Goal: Task Accomplishment & Management: Complete application form

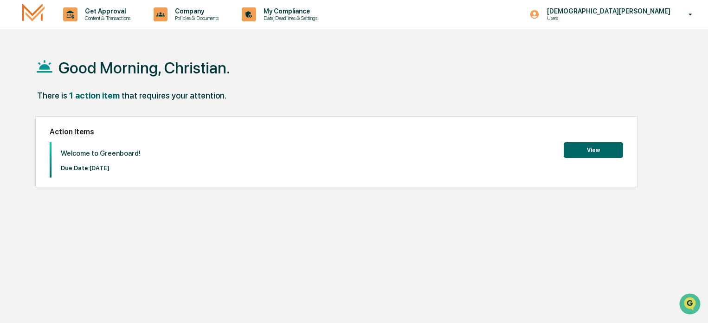
click at [590, 153] on button "View" at bounding box center [593, 150] width 59 height 16
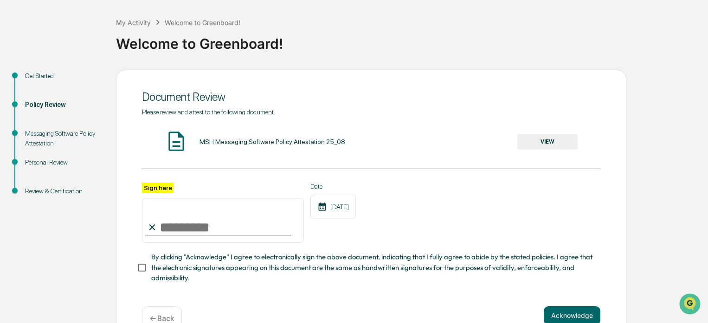
scroll to position [67, 0]
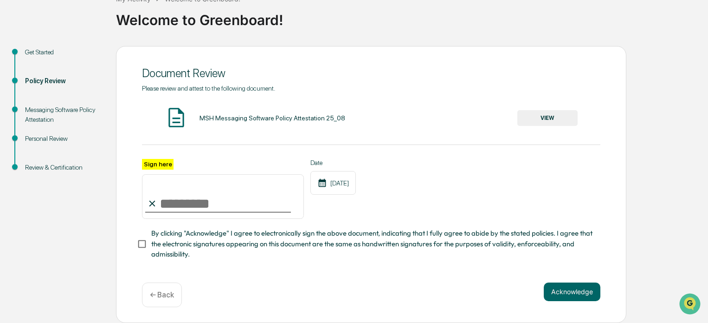
click at [551, 116] on button "VIEW" at bounding box center [548, 118] width 60 height 16
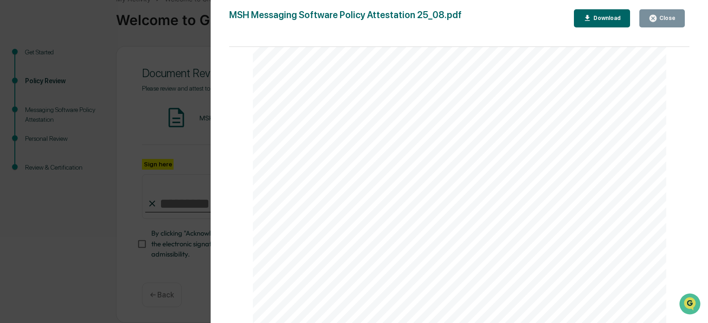
scroll to position [1414, 0]
click at [663, 20] on div "Close" at bounding box center [667, 18] width 18 height 6
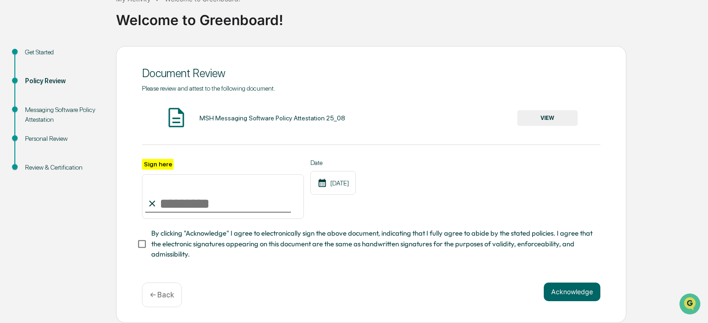
click at [229, 206] on input "Sign here" at bounding box center [223, 196] width 162 height 45
type input "**********"
click at [527, 178] on div "**********" at bounding box center [371, 189] width 459 height 60
click at [580, 291] on button "Acknowledge" at bounding box center [572, 291] width 57 height 19
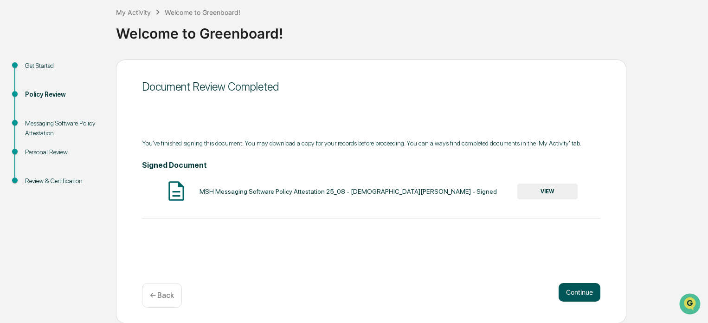
click at [570, 293] on button "Continue" at bounding box center [580, 292] width 42 height 19
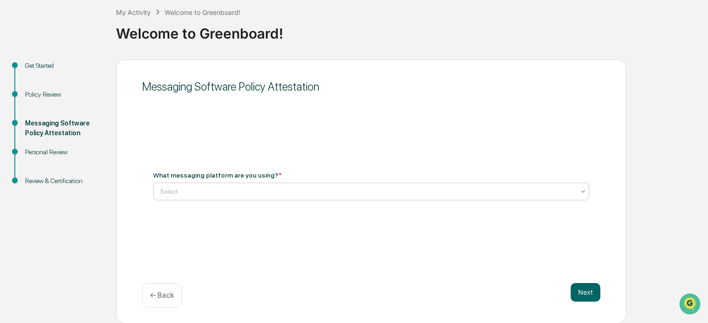
click at [289, 187] on div at bounding box center [367, 191] width 415 height 9
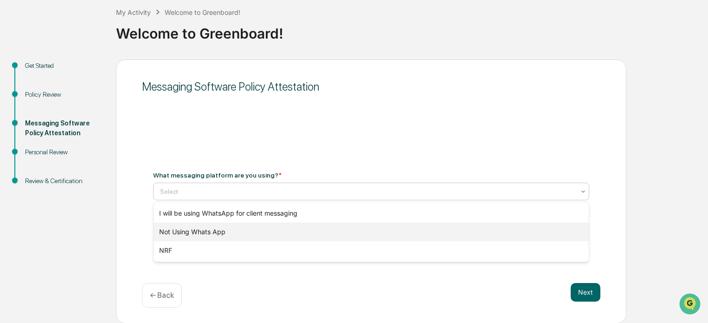
click at [216, 232] on div "Not Using Whats App" at bounding box center [371, 231] width 435 height 19
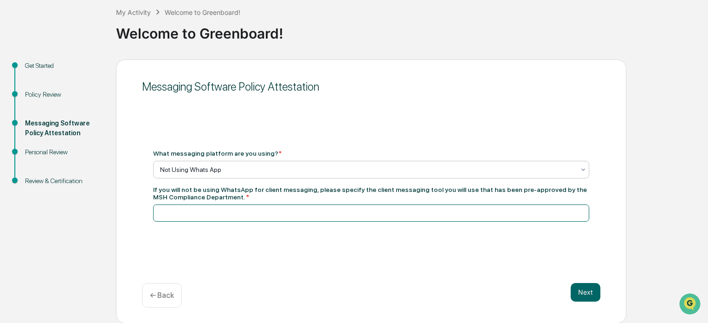
click at [239, 214] on input at bounding box center [371, 212] width 436 height 17
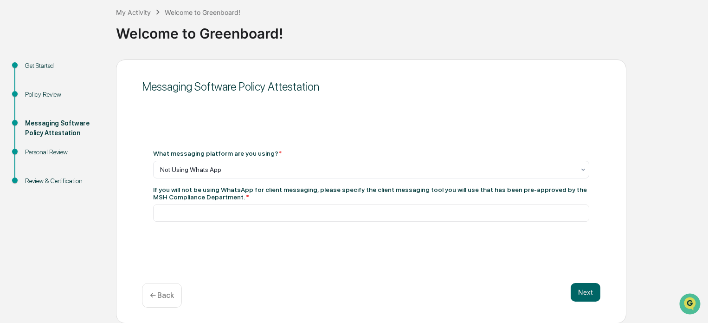
click at [268, 259] on div "Messaging Software Policy Attestation What messaging platform are you using? * …" at bounding box center [371, 191] width 511 height 264
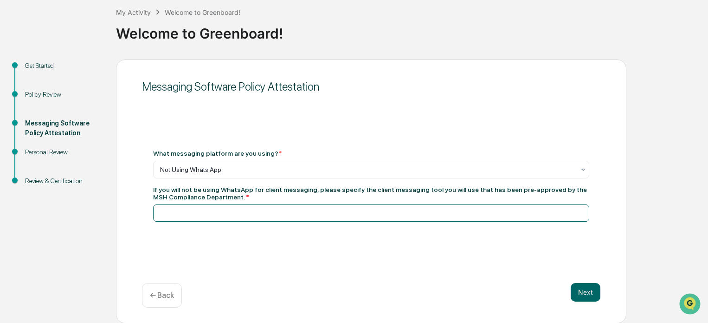
click at [209, 217] on input at bounding box center [371, 212] width 436 height 17
type input "**********"
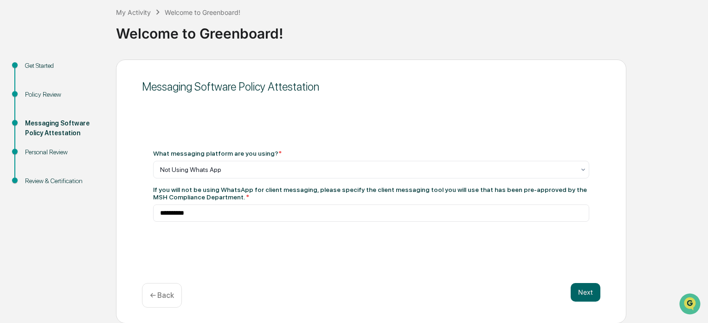
click at [368, 250] on div "**********" at bounding box center [371, 191] width 511 height 264
click at [597, 295] on button "Next" at bounding box center [586, 292] width 30 height 19
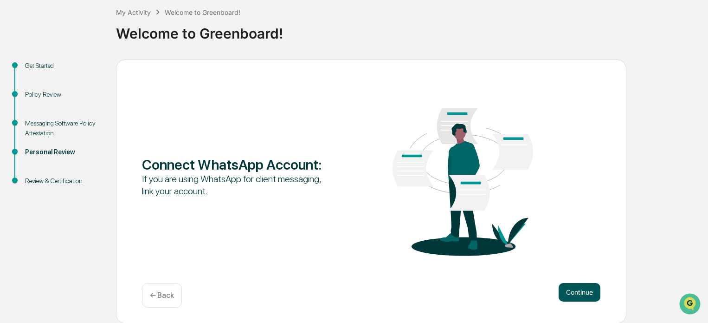
click at [587, 293] on button "Continue" at bounding box center [580, 292] width 42 height 19
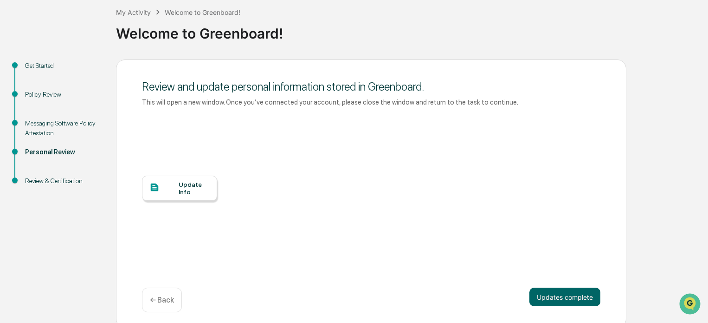
click at [202, 190] on div "Update Info" at bounding box center [194, 188] width 31 height 15
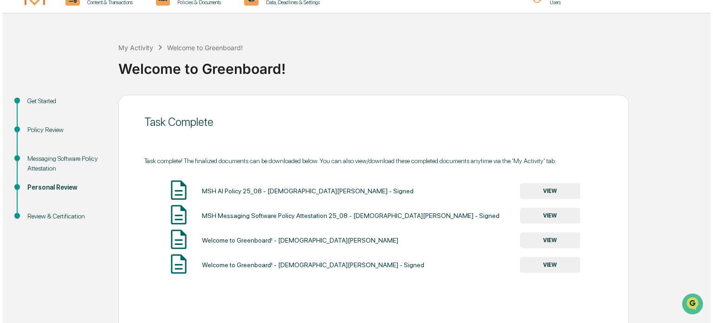
scroll to position [0, 0]
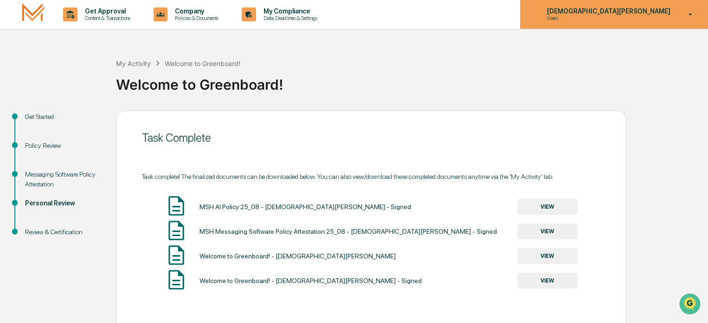
click at [631, 20] on p "Users" at bounding box center [585, 18] width 91 height 6
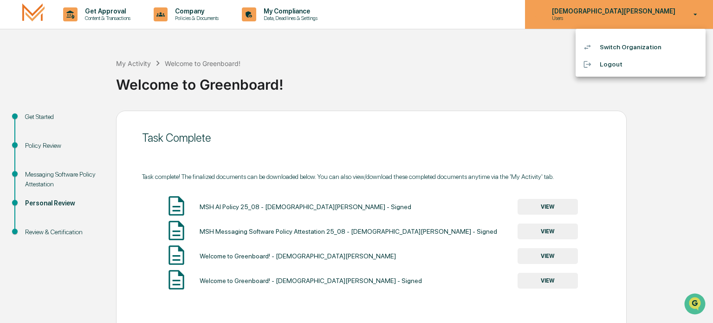
click at [645, 20] on div at bounding box center [356, 161] width 713 height 323
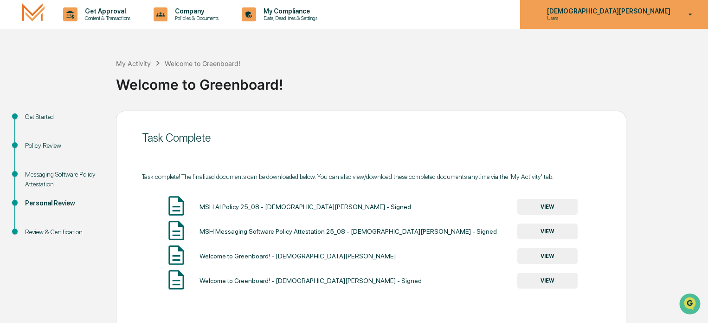
click at [631, 17] on p "Users" at bounding box center [585, 18] width 91 height 6
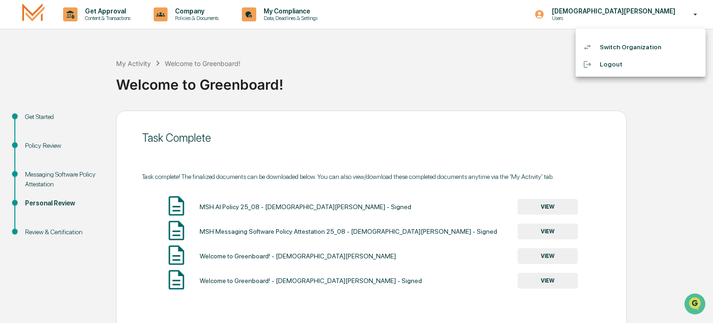
click at [524, 53] on div at bounding box center [356, 161] width 713 height 323
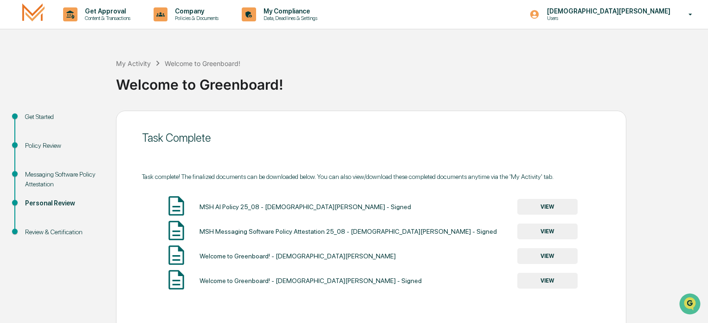
click at [631, 19] on p "Users" at bounding box center [585, 18] width 91 height 6
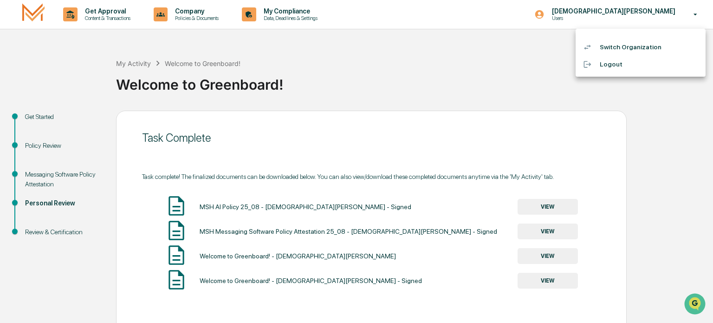
click at [608, 68] on li "Logout" at bounding box center [641, 64] width 130 height 17
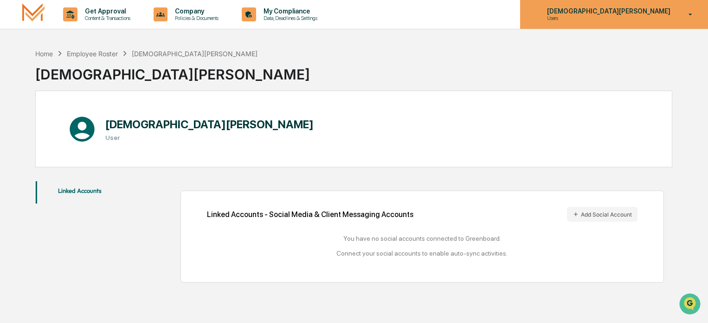
click at [631, 15] on p "Users" at bounding box center [585, 18] width 91 height 6
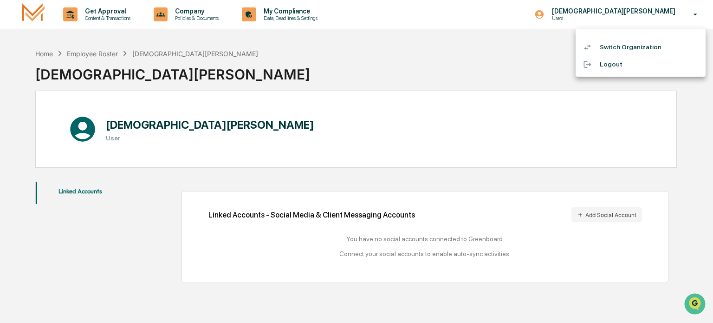
click at [549, 32] on div at bounding box center [356, 161] width 713 height 323
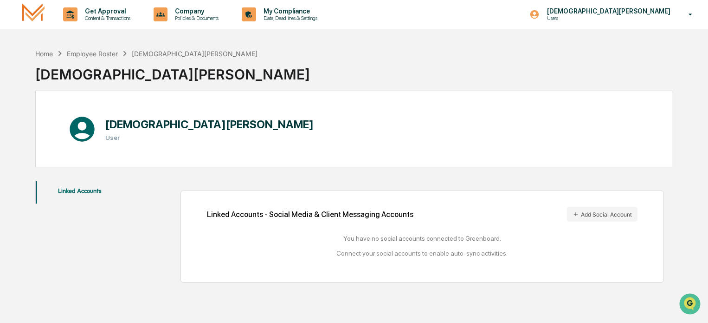
click at [191, 118] on h1 "[DEMOGRAPHIC_DATA][PERSON_NAME]" at bounding box center [209, 123] width 208 height 13
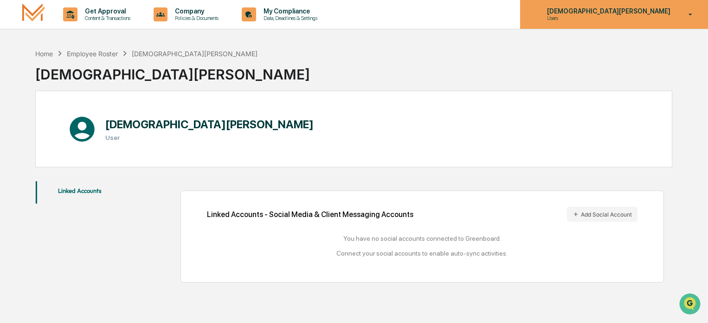
click at [639, 6] on div "Christian Alvegran Users" at bounding box center [614, 14] width 188 height 29
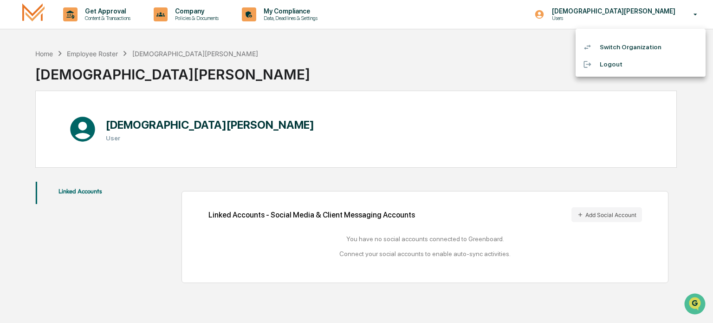
click at [497, 46] on div at bounding box center [356, 161] width 713 height 323
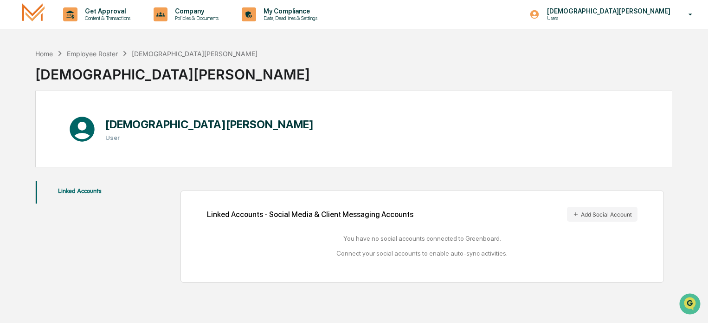
scroll to position [44, 0]
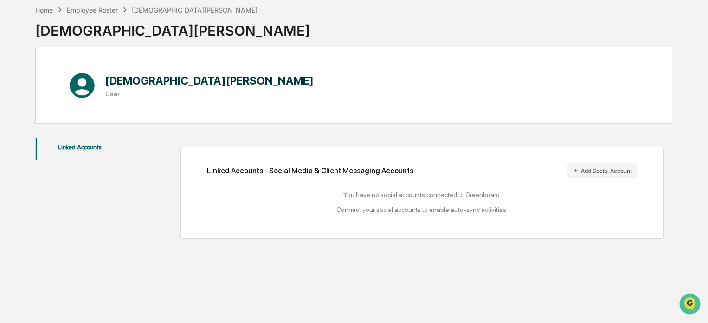
click at [78, 148] on button "Linked Accounts" at bounding box center [80, 148] width 89 height 22
click at [169, 77] on h1 "[DEMOGRAPHIC_DATA][PERSON_NAME]" at bounding box center [209, 80] width 208 height 13
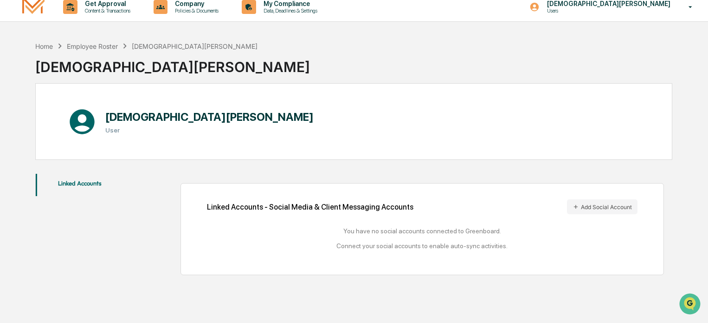
scroll to position [0, 0]
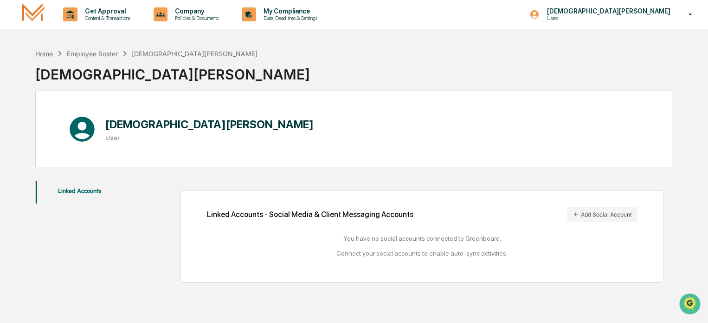
click at [42, 54] on div "Home" at bounding box center [44, 54] width 18 height 8
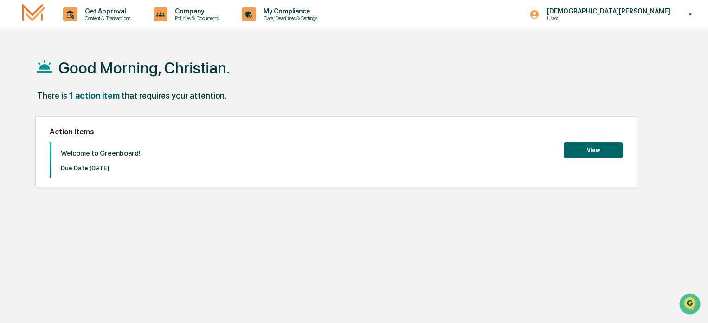
click at [579, 152] on button "View" at bounding box center [593, 150] width 59 height 16
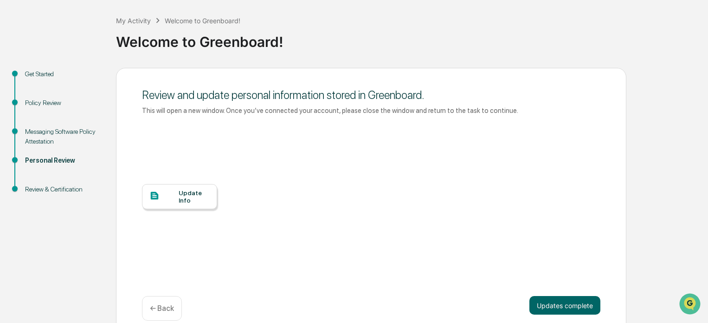
scroll to position [56, 0]
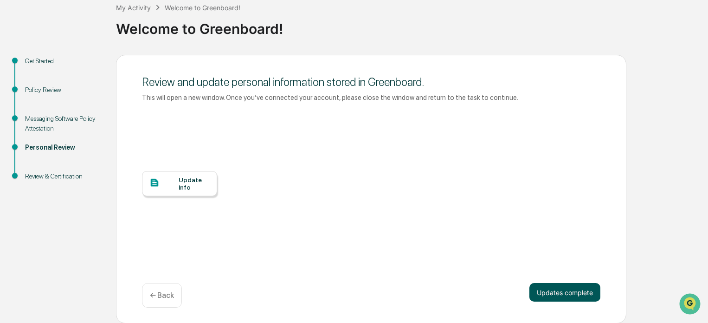
click at [562, 291] on button "Updates complete" at bounding box center [565, 292] width 71 height 19
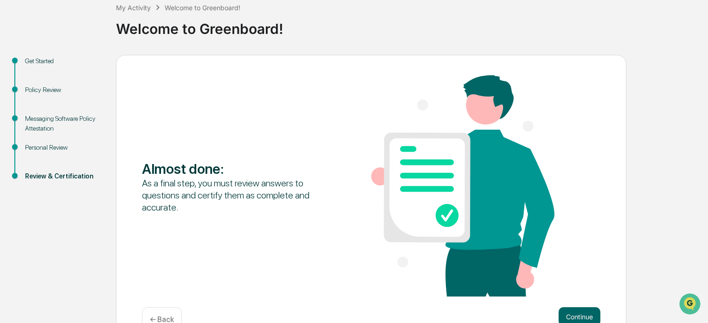
scroll to position [80, 0]
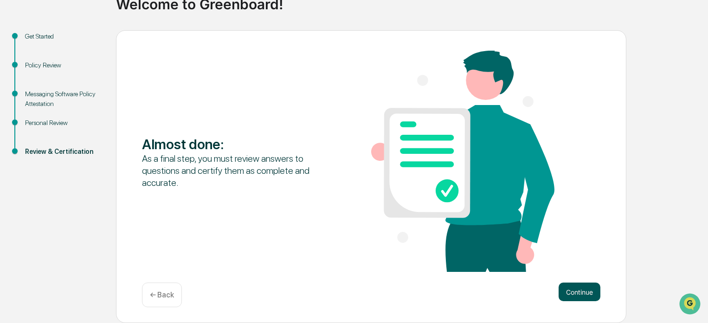
click at [582, 296] on button "Continue" at bounding box center [580, 291] width 42 height 19
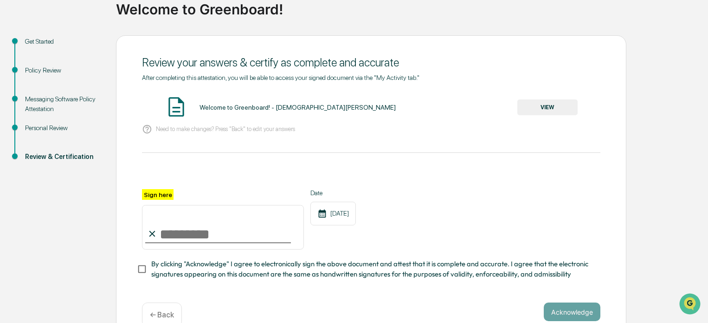
scroll to position [98, 0]
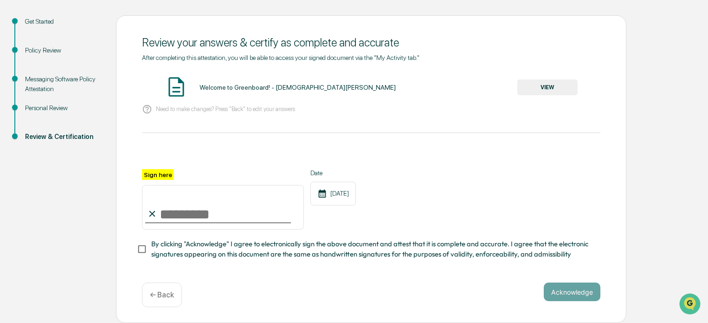
click at [235, 206] on input "Sign here" at bounding box center [223, 207] width 162 height 45
click at [445, 203] on div "Sign here Date 09/19/2025" at bounding box center [371, 199] width 459 height 60
click at [170, 302] on div "← Back" at bounding box center [162, 294] width 40 height 25
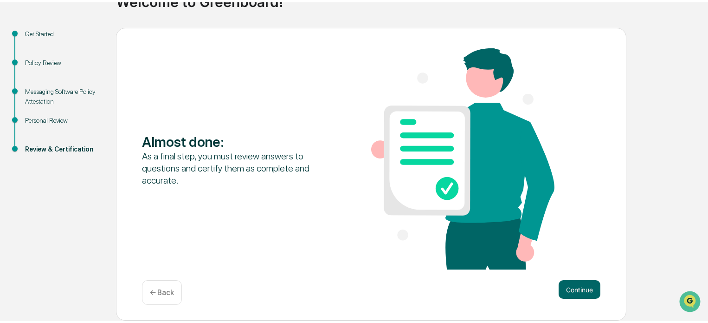
scroll to position [80, 0]
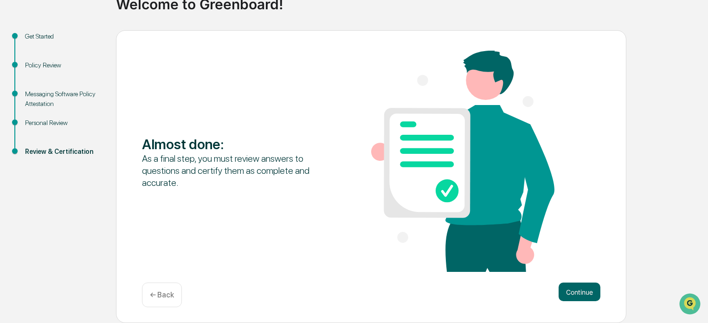
click at [171, 296] on p "← Back" at bounding box center [162, 294] width 24 height 9
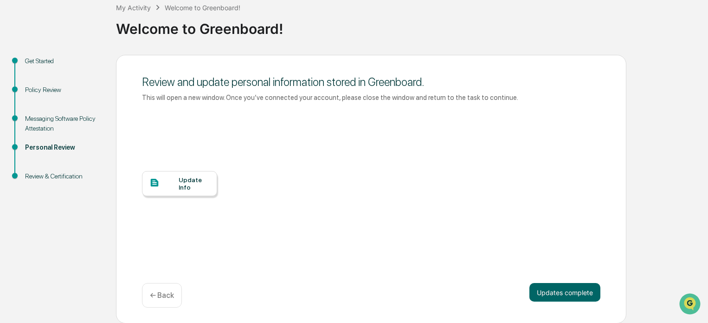
click at [195, 190] on div "Update Info" at bounding box center [194, 183] width 31 height 15
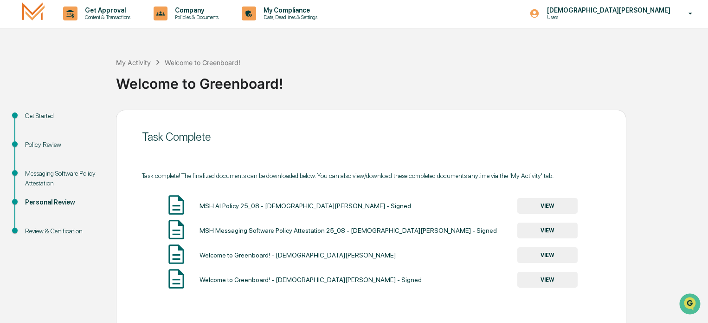
scroll to position [0, 0]
click at [40, 15] on img at bounding box center [33, 14] width 22 height 22
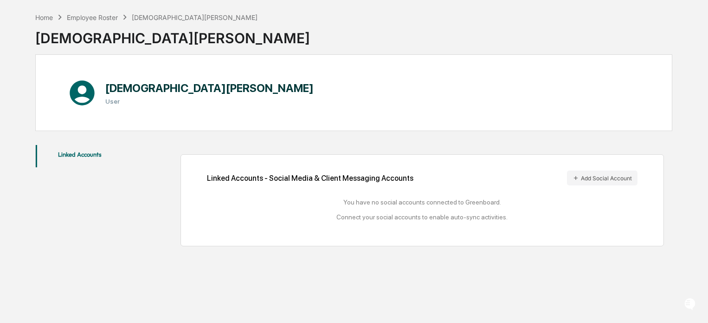
scroll to position [44, 0]
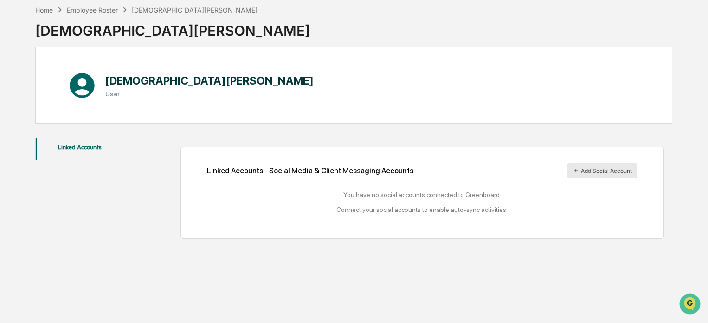
click at [604, 173] on button "Add Social Account" at bounding box center [602, 170] width 71 height 15
click at [47, 15] on div "[DEMOGRAPHIC_DATA][PERSON_NAME]" at bounding box center [172, 27] width 275 height 24
click at [48, 13] on div "Home Employee Roster Christian Alvegran" at bounding box center [146, 10] width 223 height 10
click at [48, 11] on div "Home" at bounding box center [44, 10] width 18 height 8
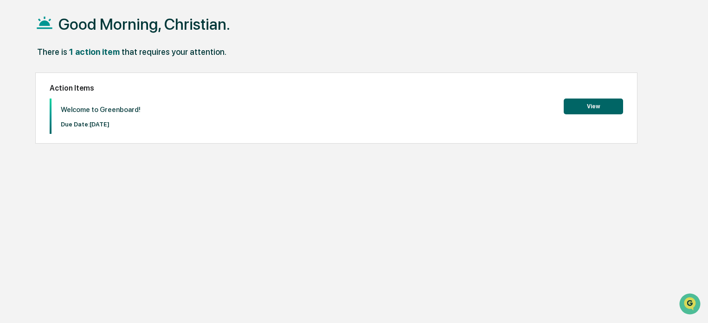
click at [583, 107] on button "View" at bounding box center [593, 106] width 59 height 16
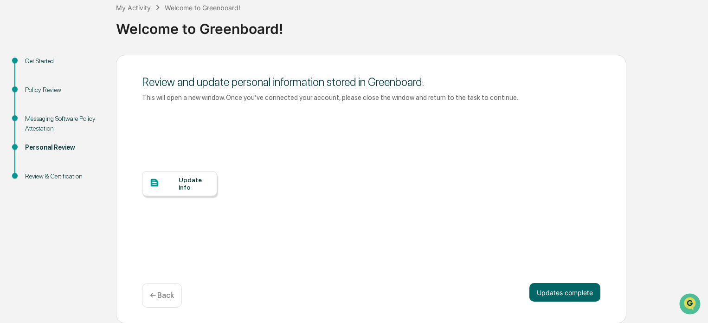
scroll to position [56, 0]
click at [557, 299] on button "Updates complete" at bounding box center [565, 292] width 71 height 19
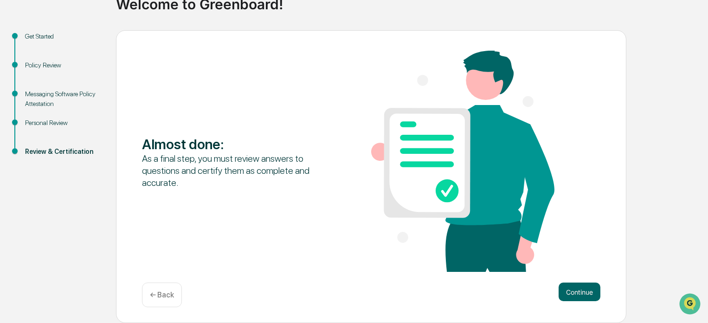
scroll to position [80, 0]
click at [583, 295] on button "Continue" at bounding box center [580, 291] width 42 height 19
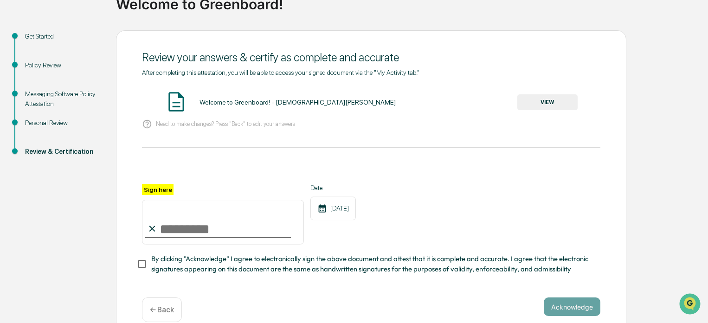
click at [244, 226] on input "Sign here" at bounding box center [223, 222] width 162 height 45
type input "**********"
click at [437, 231] on div "**********" at bounding box center [371, 214] width 459 height 60
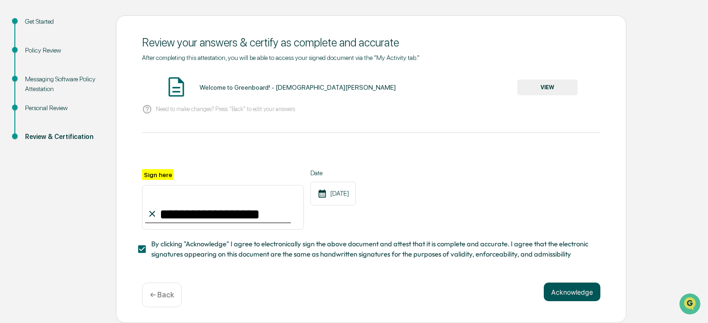
click at [551, 291] on button "Acknowledge" at bounding box center [572, 291] width 57 height 19
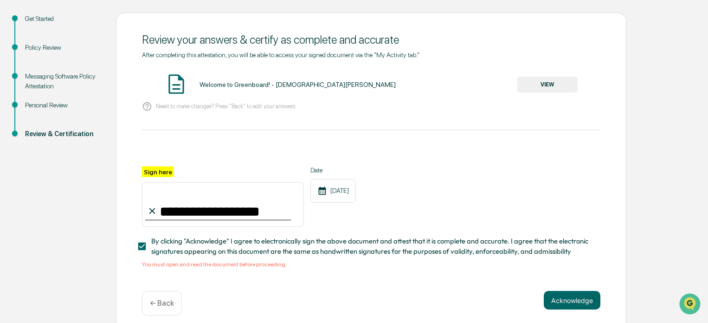
click at [521, 84] on button "VIEW" at bounding box center [548, 85] width 60 height 16
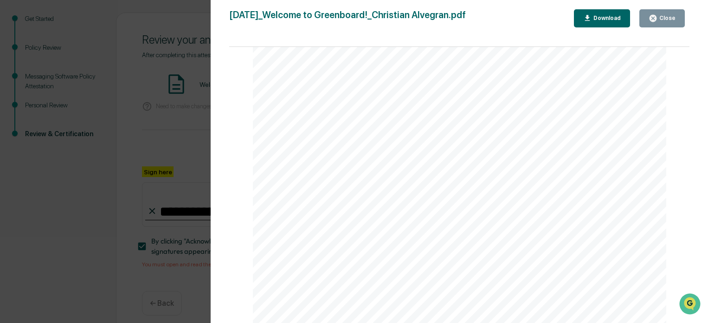
scroll to position [947, 0]
click at [672, 21] on div "Close" at bounding box center [667, 18] width 18 height 6
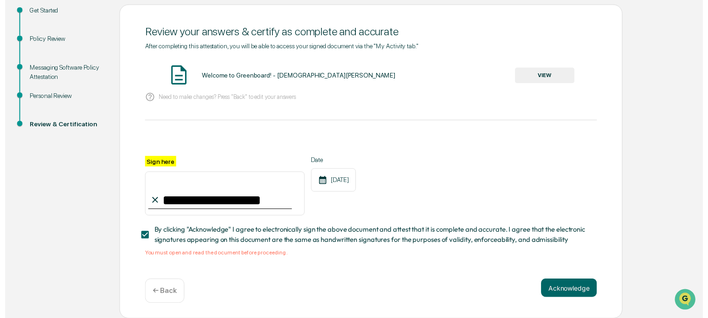
scroll to position [109, 0]
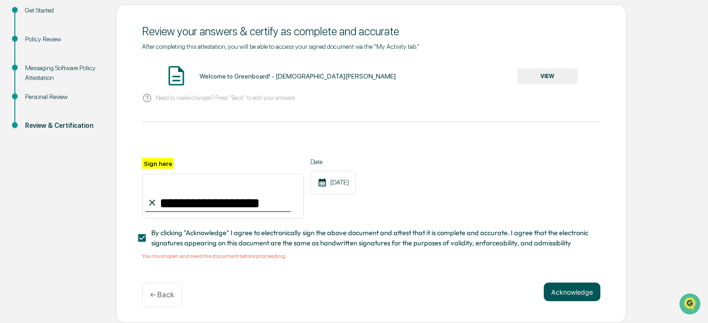
click at [549, 296] on button "Acknowledge" at bounding box center [572, 291] width 57 height 19
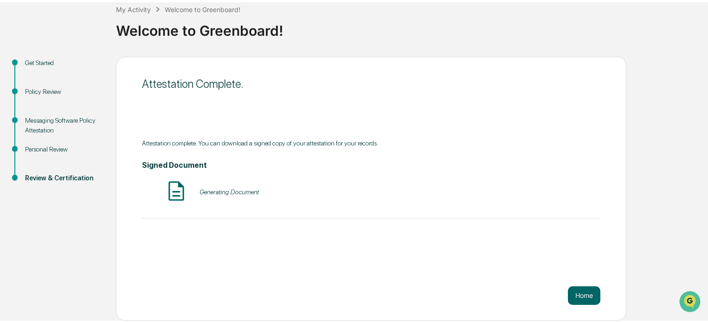
scroll to position [51, 0]
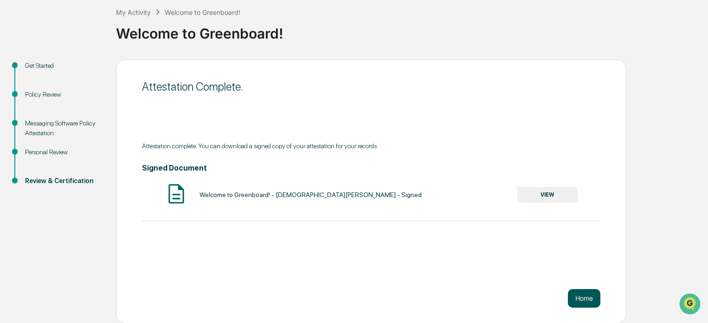
click at [589, 302] on button "Home" at bounding box center [584, 298] width 32 height 19
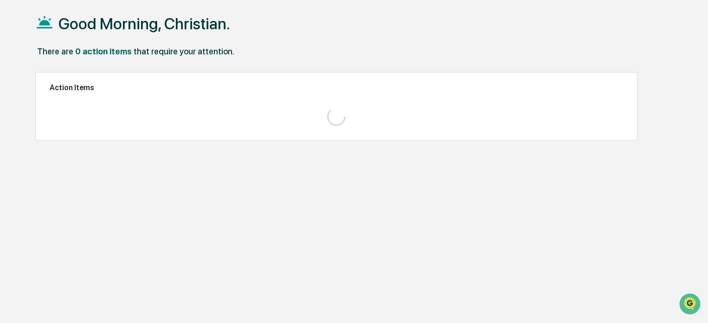
scroll to position [44, 0]
